Goal: Book appointment/travel/reservation

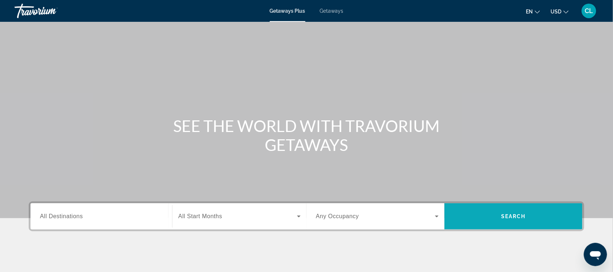
click at [512, 212] on span "Search" at bounding box center [514, 215] width 138 height 17
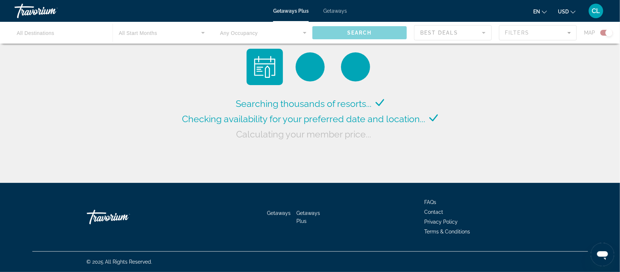
click at [569, 11] on button "USD USD ($) MXN (Mex$) CAD (Can$) GBP (£) EUR (€) AUD (A$) NZD (NZ$) CNY (CN¥)" at bounding box center [567, 11] width 18 height 11
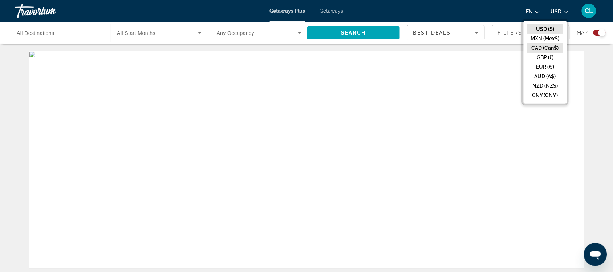
click at [547, 45] on button "CAD (Can$)" at bounding box center [545, 47] width 36 height 9
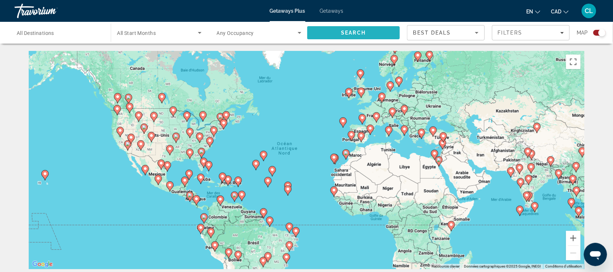
click at [360, 34] on span "Search" at bounding box center [353, 33] width 25 height 6
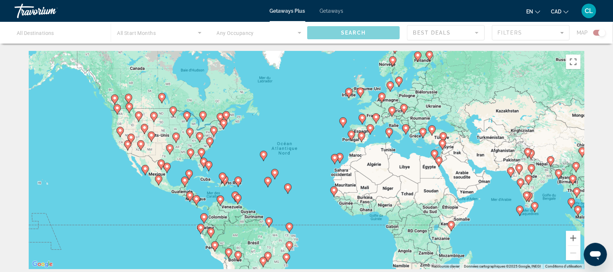
click at [207, 182] on div "Pour activer le glissement avec le clavier, appuyez sur Alt+Entrée. Une fois ce…" at bounding box center [307, 160] width 556 height 218
click at [210, 183] on div "Pour activer le glissement avec le clavier, appuyez sur Alt+Entrée. Une fois ce…" at bounding box center [307, 160] width 556 height 218
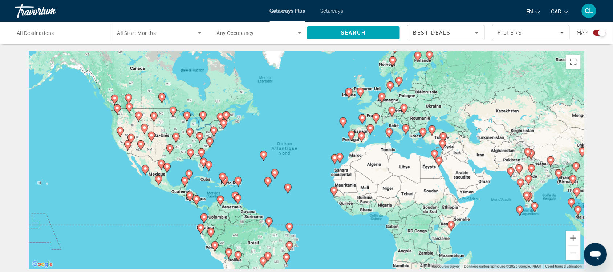
click at [203, 163] on image "Main content" at bounding box center [204, 161] width 4 height 4
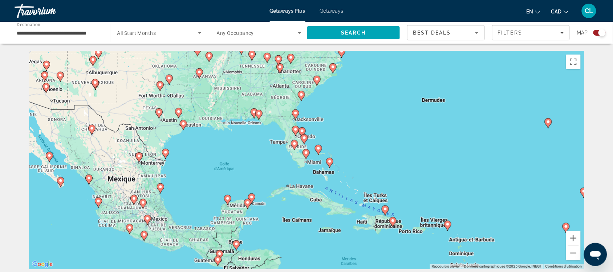
click at [248, 202] on image "Main content" at bounding box center [248, 202] width 4 height 4
type input "**********"
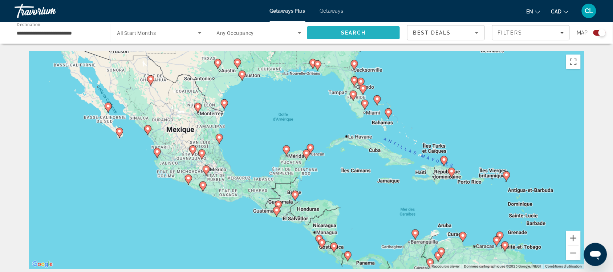
click at [360, 32] on span "Search" at bounding box center [353, 33] width 25 height 6
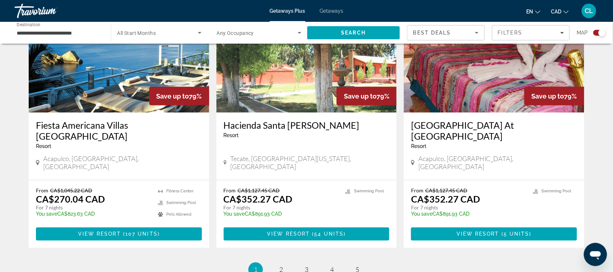
scroll to position [1135, 0]
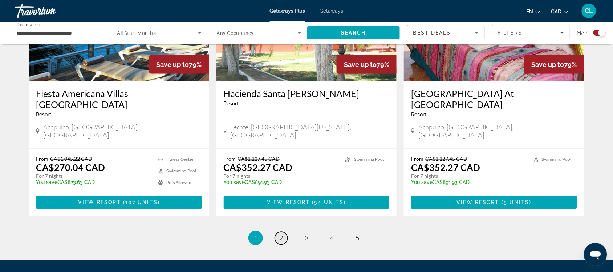
click at [281, 234] on span "2" at bounding box center [281, 238] width 4 height 8
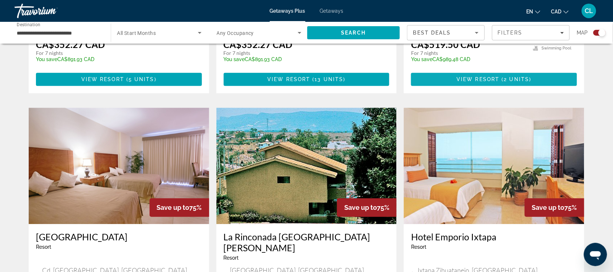
scroll to position [469, 0]
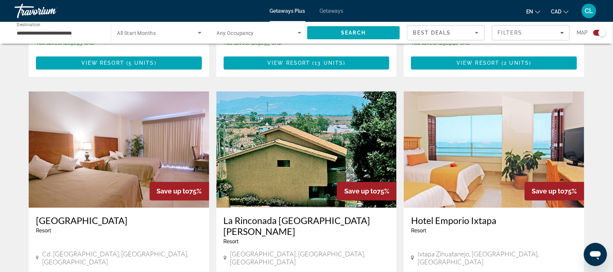
click at [502, 168] on img "Main content" at bounding box center [494, 149] width 181 height 116
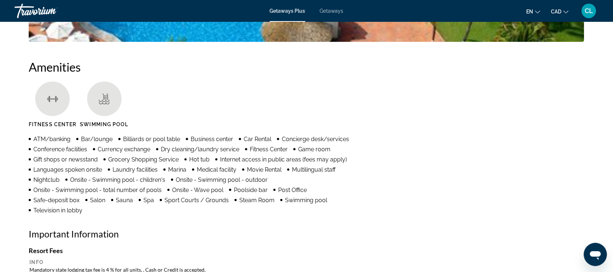
scroll to position [540, 0]
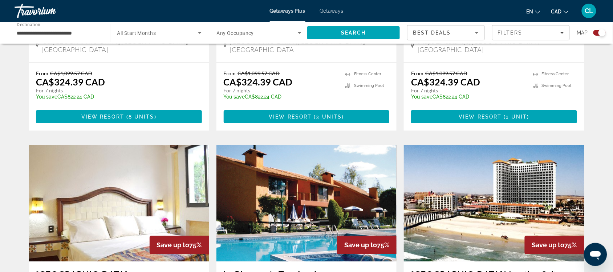
scroll to position [726, 0]
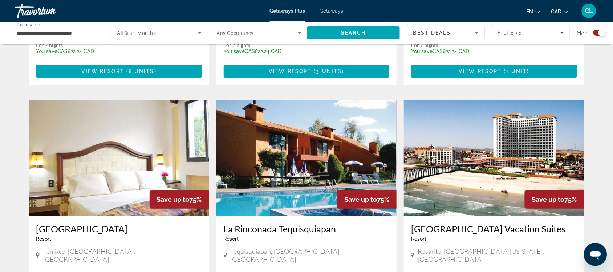
click at [518, 129] on img "Main content" at bounding box center [494, 158] width 181 height 116
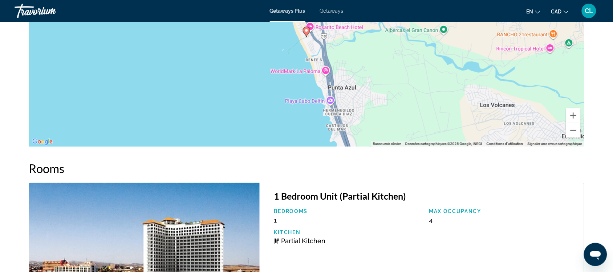
scroll to position [997, 0]
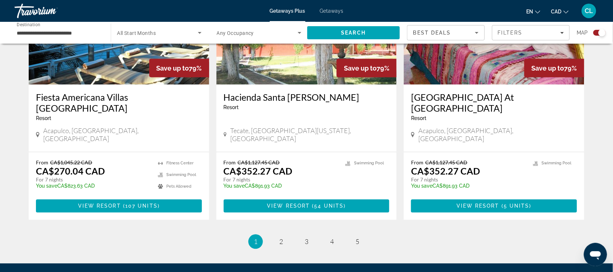
scroll to position [1135, 0]
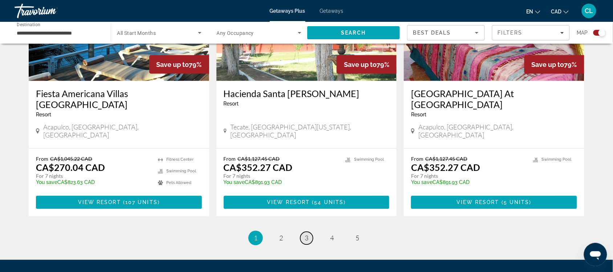
click at [307, 234] on span "3" at bounding box center [307, 238] width 4 height 8
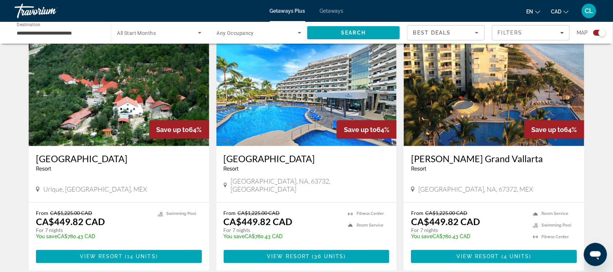
scroll to position [287, 0]
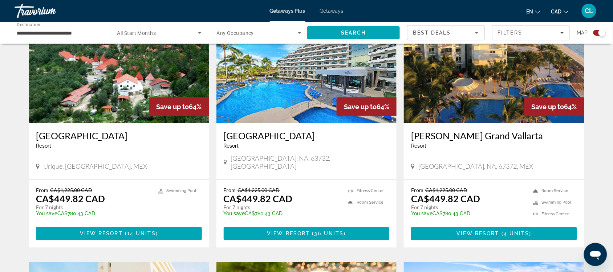
click at [326, 90] on img "Main content" at bounding box center [306, 65] width 181 height 116
